Goal: Task Accomplishment & Management: Complete application form

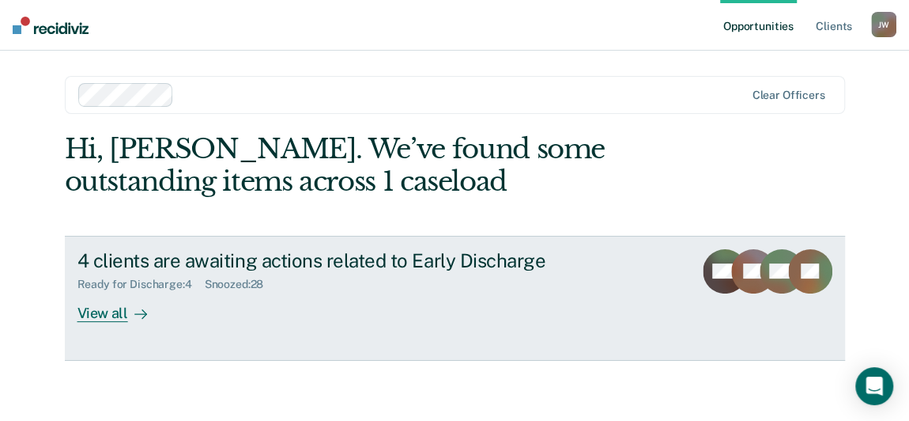
scroll to position [2, 0]
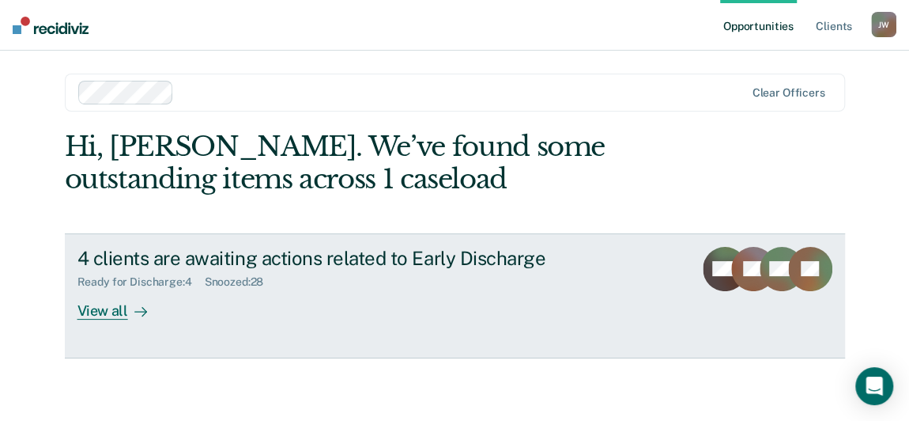
click at [109, 312] on div "View all" at bounding box center [122, 304] width 89 height 31
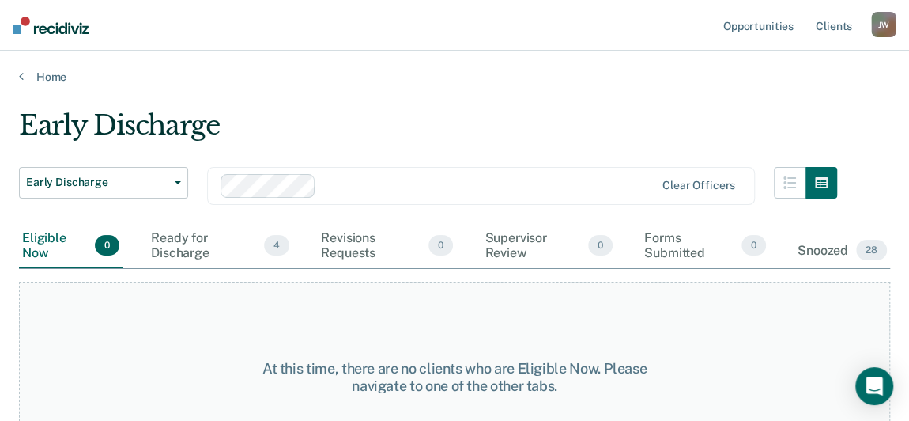
scroll to position [48, 0]
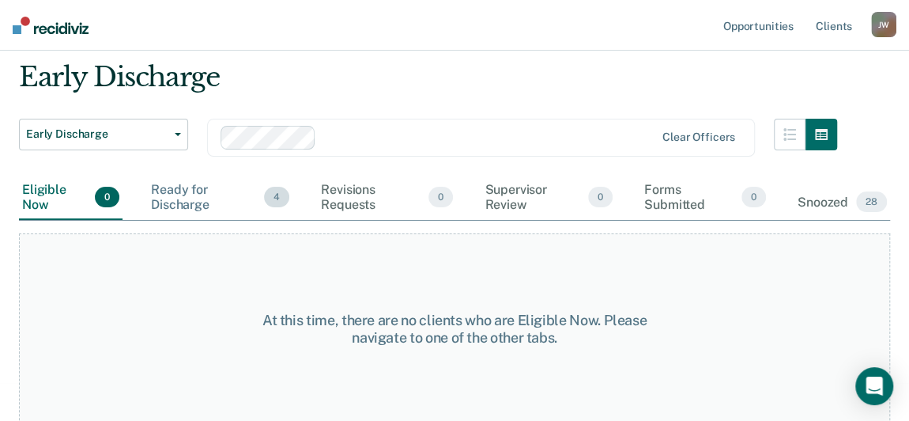
click at [204, 201] on div "Ready for Discharge 4" at bounding box center [220, 198] width 145 height 44
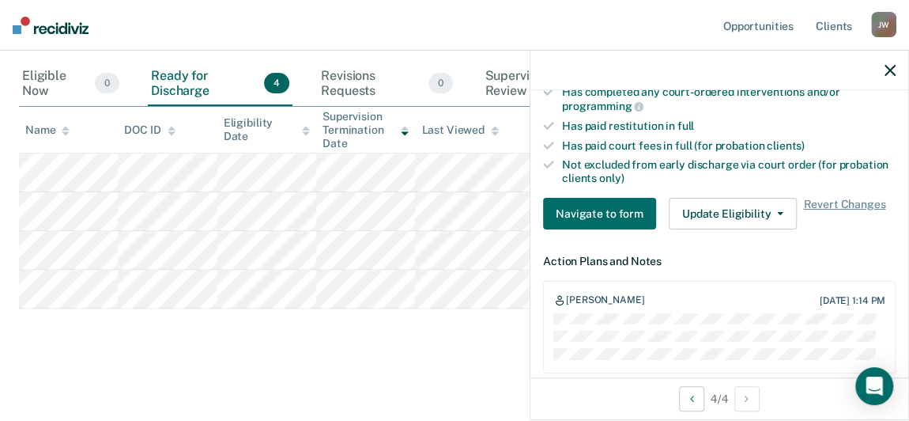
scroll to position [429, 0]
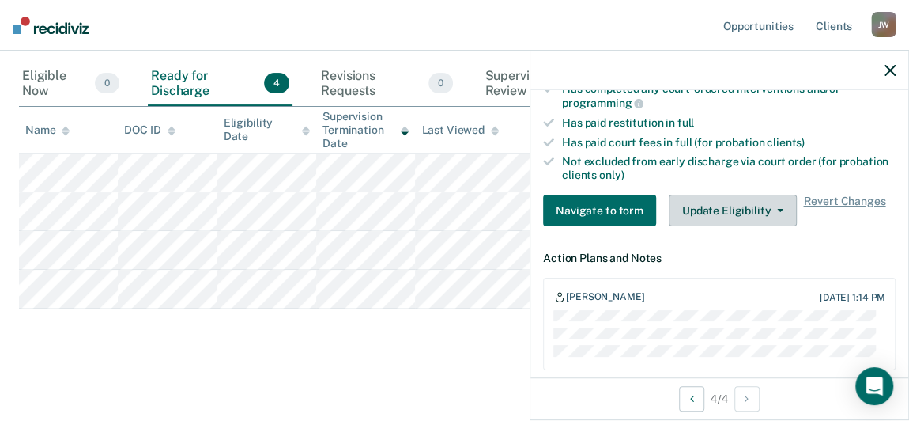
click at [759, 203] on button "Update Eligibility" at bounding box center [733, 211] width 128 height 32
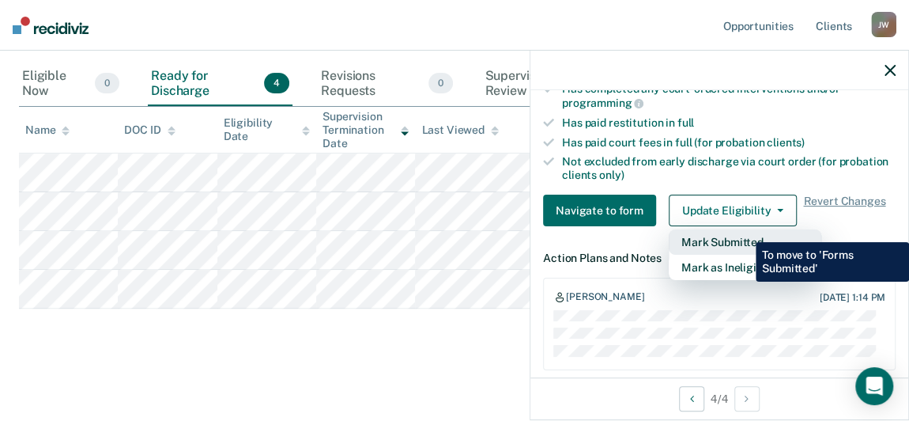
click at [744, 230] on button "Mark Submitted" at bounding box center [745, 241] width 153 height 25
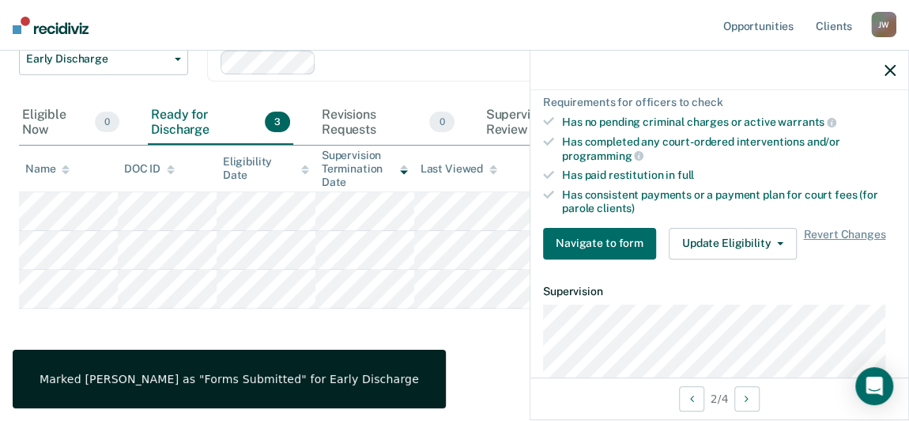
scroll to position [482, 0]
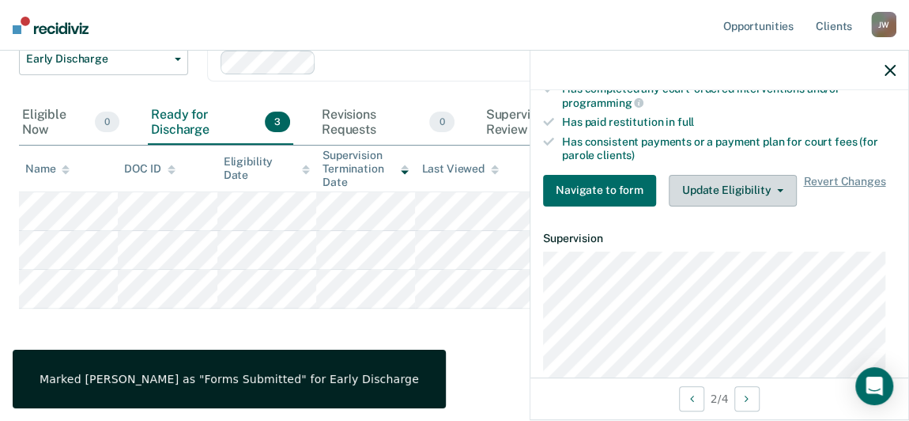
click at [699, 179] on button "Update Eligibility" at bounding box center [733, 191] width 128 height 32
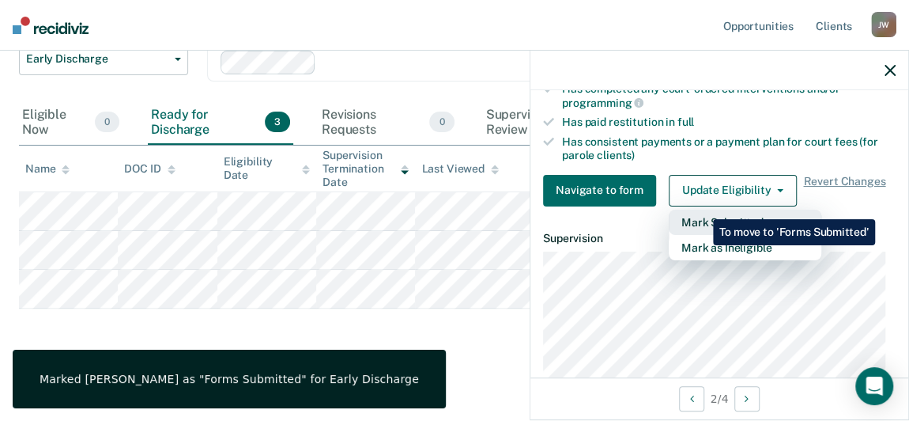
click at [701, 210] on button "Mark Submitted" at bounding box center [745, 222] width 153 height 25
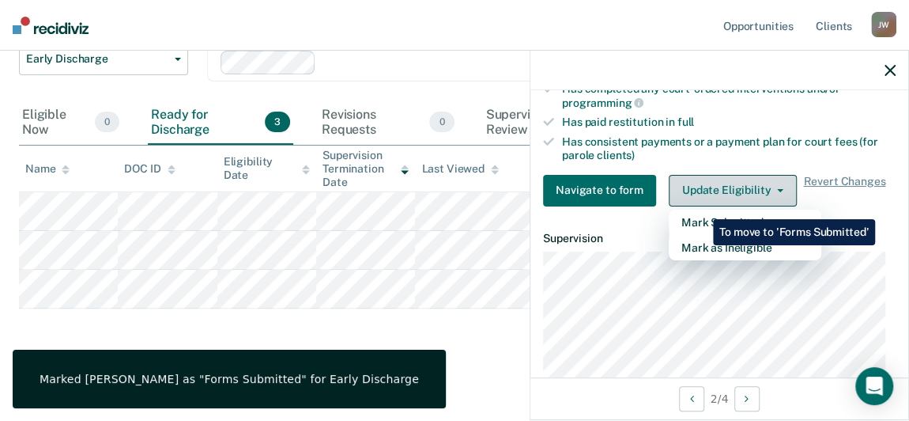
scroll to position [85, 0]
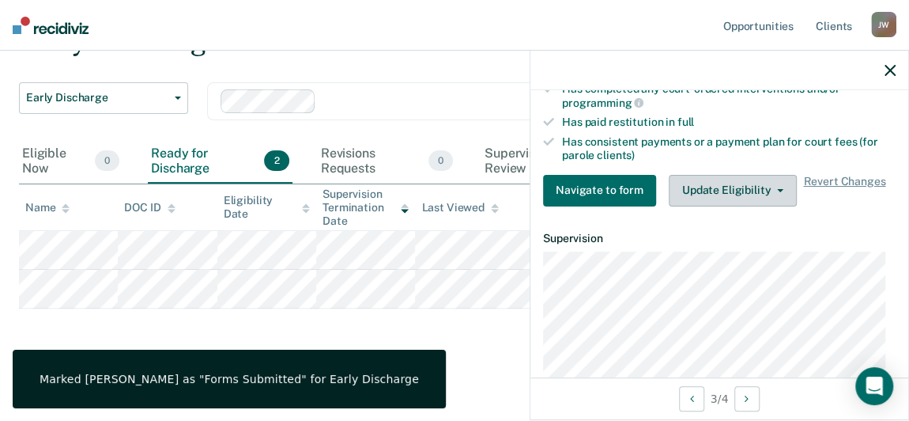
click at [705, 182] on button "Update Eligibility" at bounding box center [733, 191] width 128 height 32
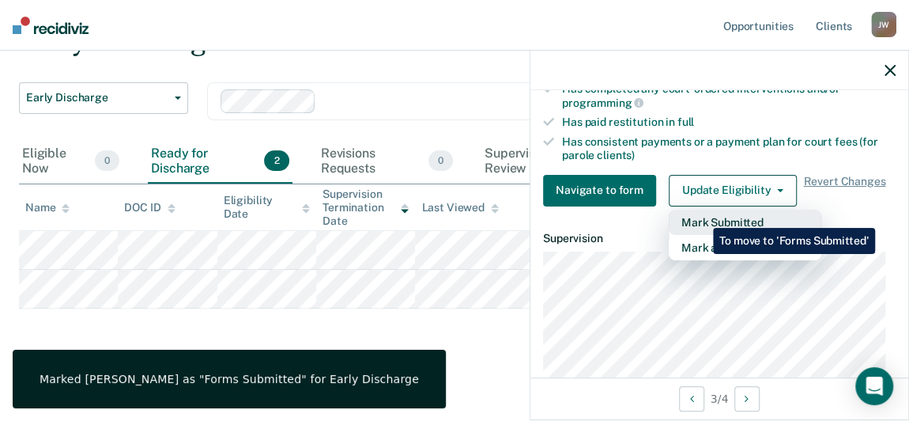
click at [701, 216] on button "Mark Submitted" at bounding box center [745, 222] width 153 height 25
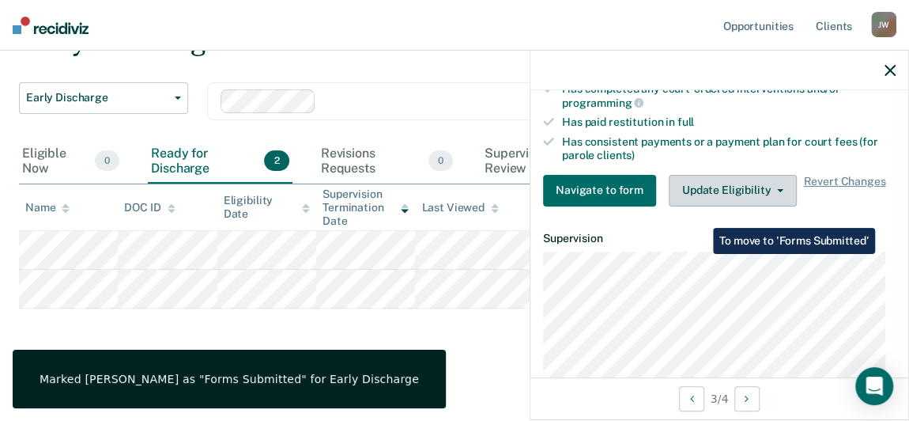
scroll to position [46, 0]
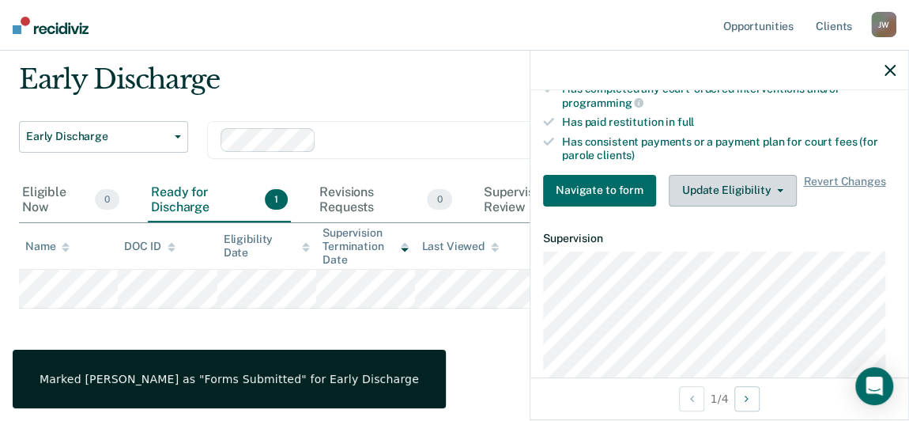
click at [714, 193] on button "Update Eligibility" at bounding box center [733, 191] width 128 height 32
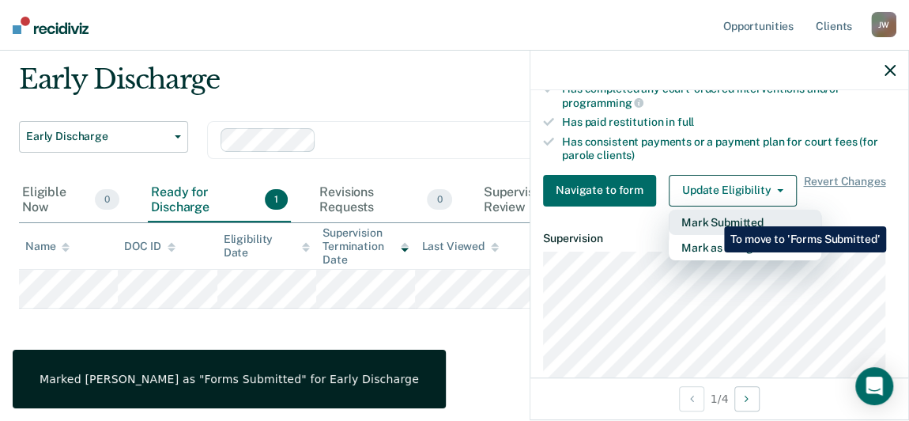
click at [713, 214] on button "Mark Submitted" at bounding box center [745, 222] width 153 height 25
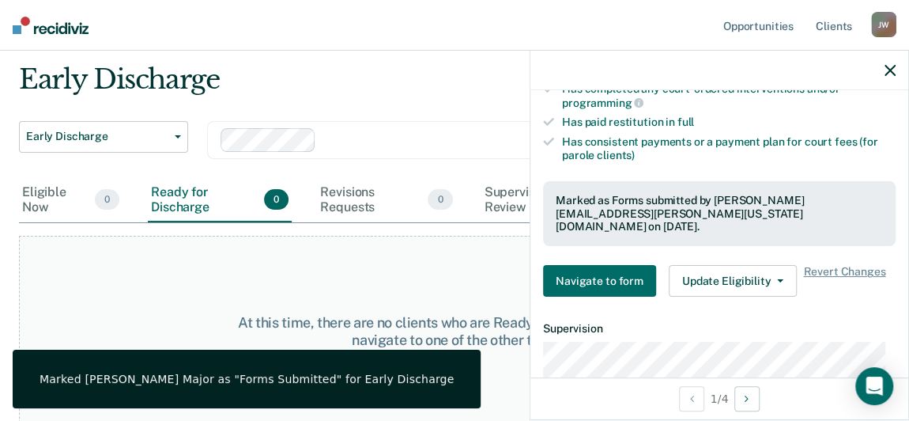
click at [890, 67] on icon "button" at bounding box center [890, 70] width 11 height 11
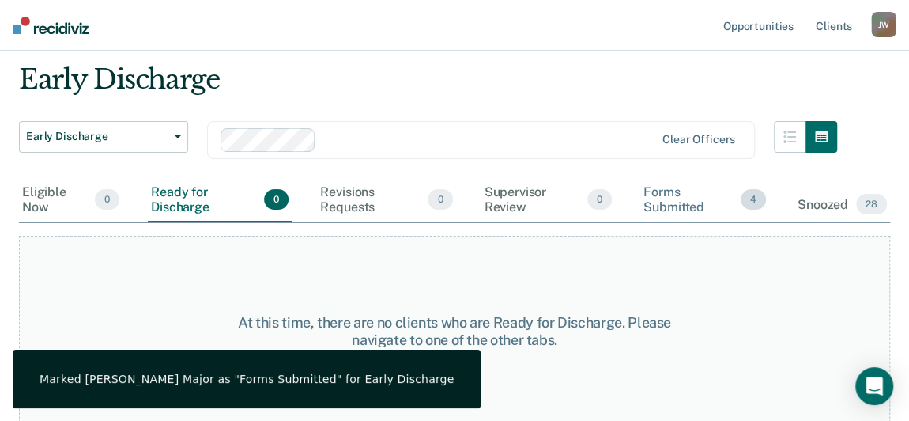
click at [687, 210] on div "Forms Submitted 4" at bounding box center [705, 200] width 129 height 44
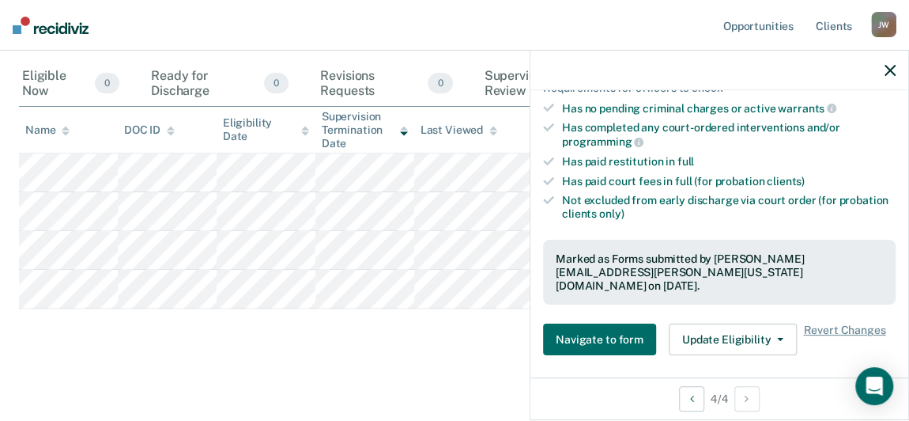
scroll to position [536, 0]
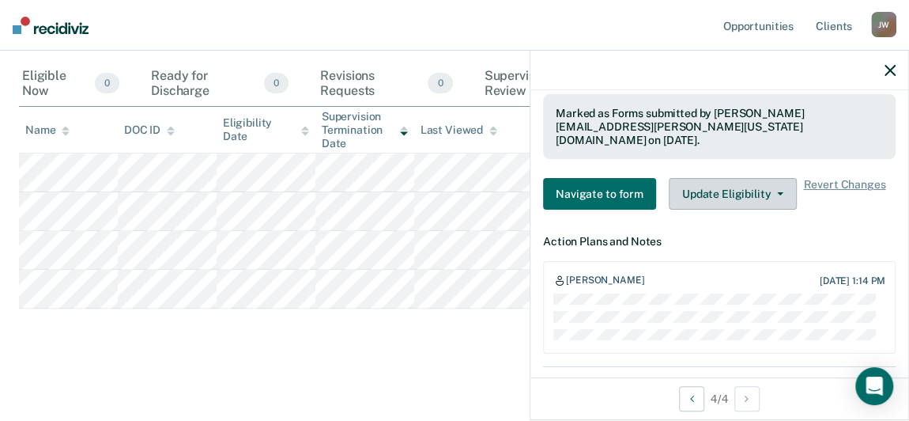
click at [735, 178] on button "Update Eligibility" at bounding box center [733, 194] width 128 height 32
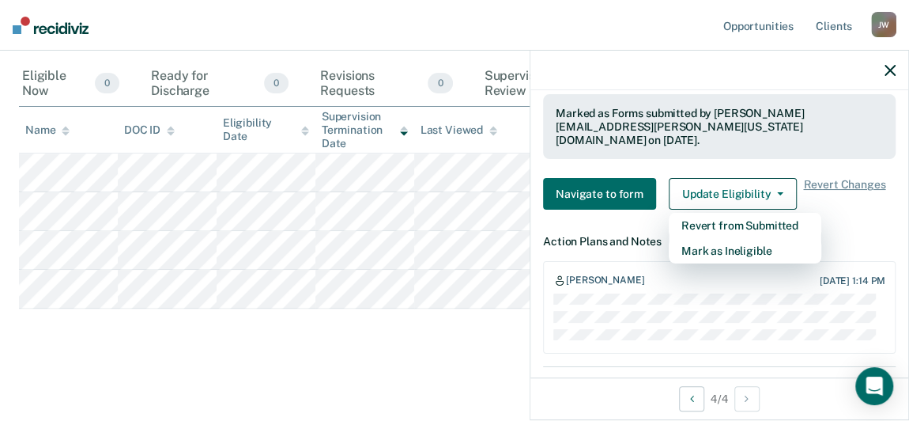
click at [498, 345] on div "Early Discharge Early Discharge Early Discharge Clear officers Eligible Now 0 R…" at bounding box center [455, 150] width 872 height 407
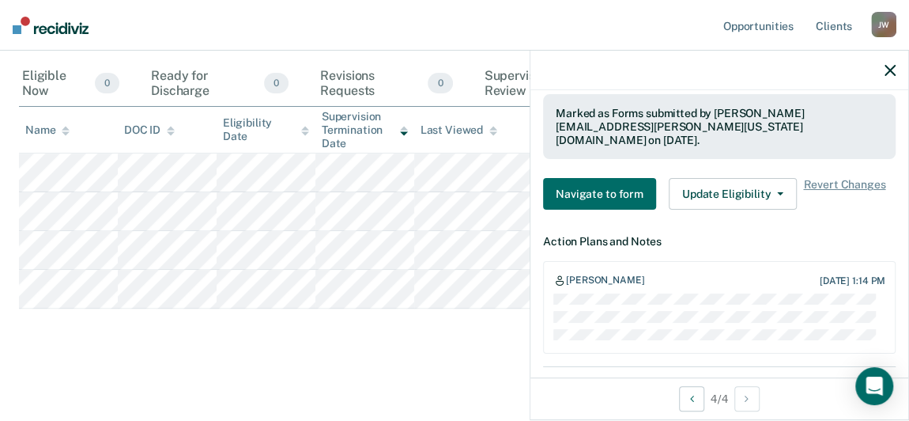
click at [888, 68] on icon "button" at bounding box center [890, 70] width 11 height 11
